Goal: Navigation & Orientation: Find specific page/section

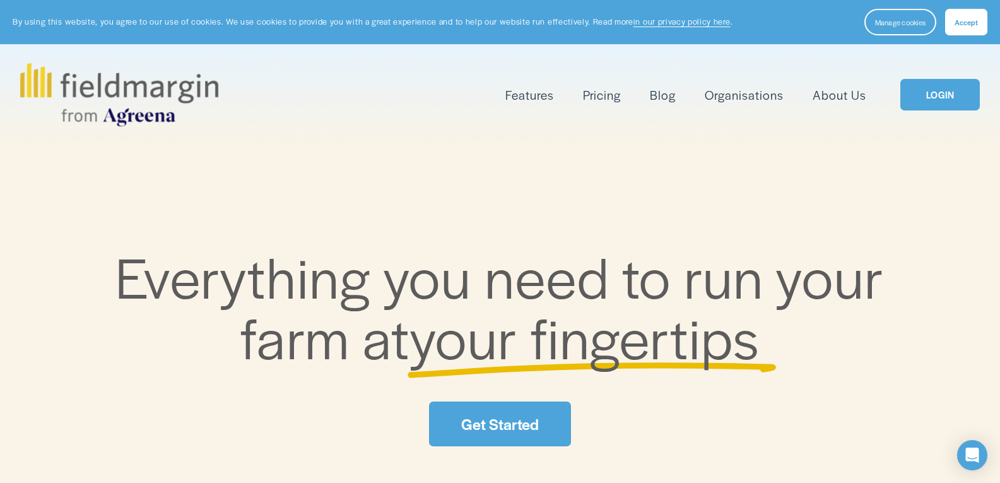
click at [480, 423] on link "Get Started" at bounding box center [499, 423] width 141 height 45
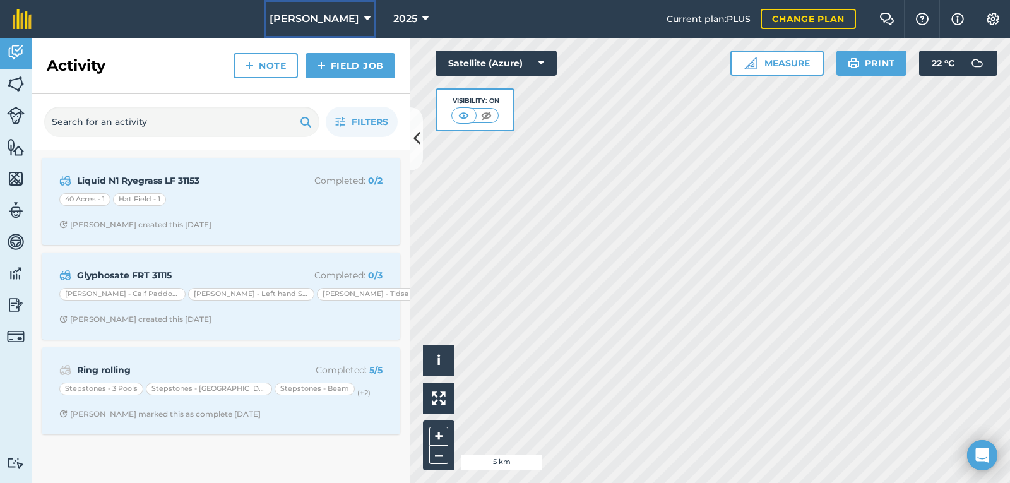
click at [364, 15] on icon at bounding box center [367, 18] width 6 height 15
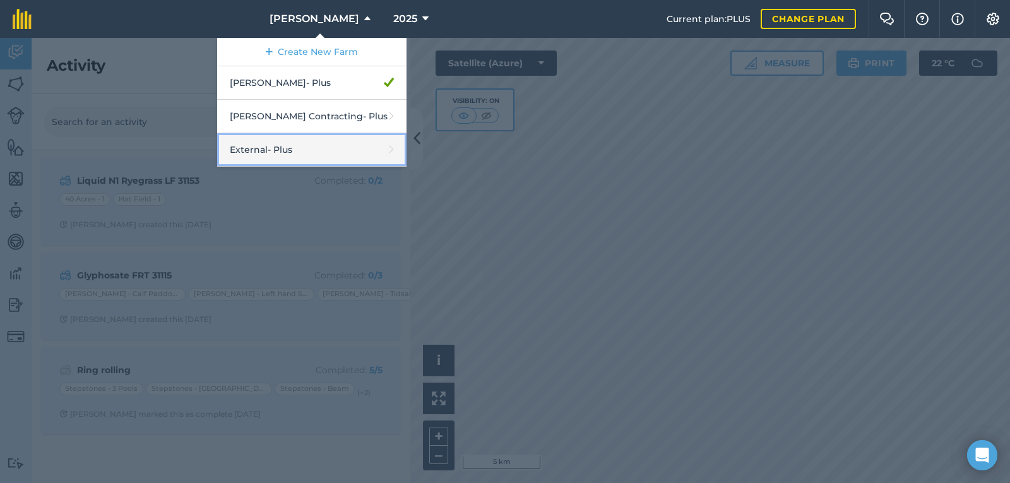
click at [317, 147] on link "External - Plus" at bounding box center [311, 149] width 189 height 33
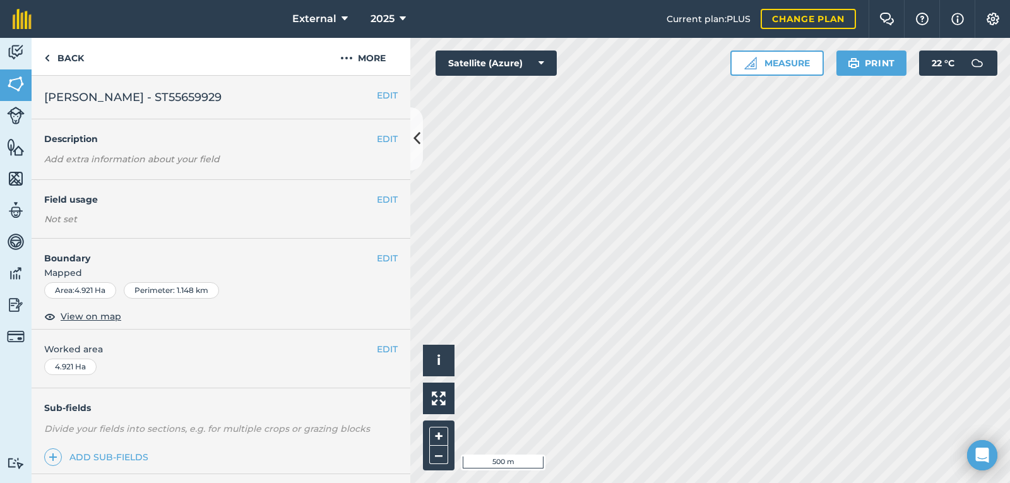
click at [689, 482] on html "External 2025 Current plan : PLUS Change plan Farm Chat Help Info Settings Exte…" at bounding box center [505, 241] width 1010 height 483
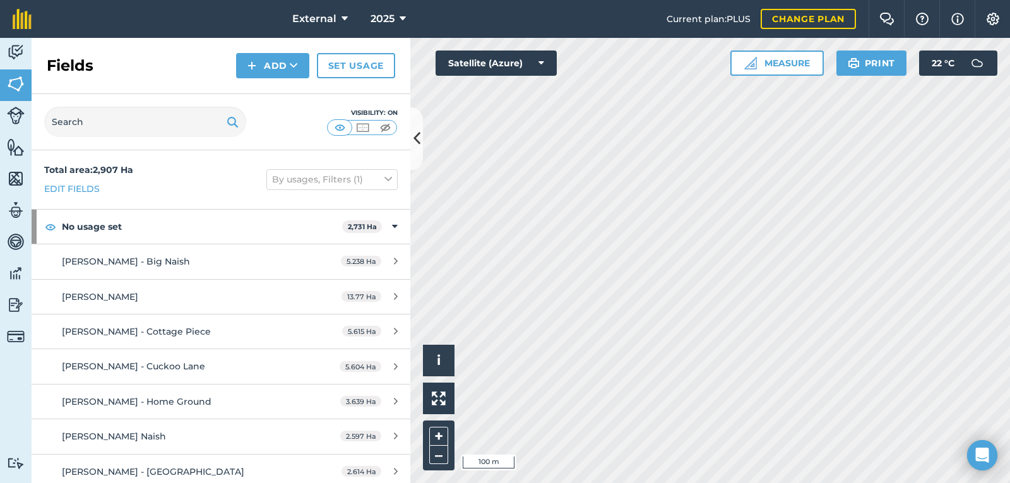
click at [1009, 482] on html "External 2025 Current plan : PLUS Change plan Farm Chat Help Info Settings Exte…" at bounding box center [505, 241] width 1010 height 483
